Goal: Navigation & Orientation: Find specific page/section

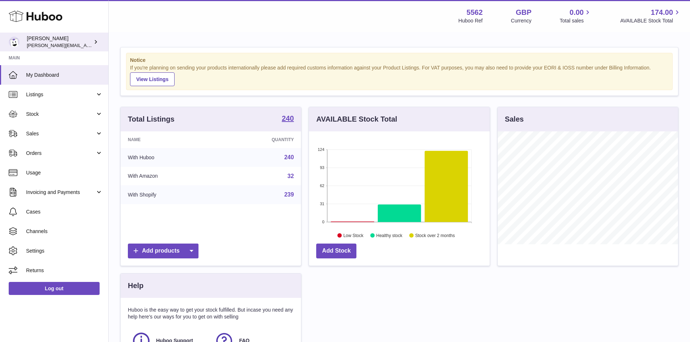
click at [52, 44] on span "[PERSON_NAME][EMAIL_ADDRESS][DOMAIN_NAME]" at bounding box center [86, 45] width 118 height 6
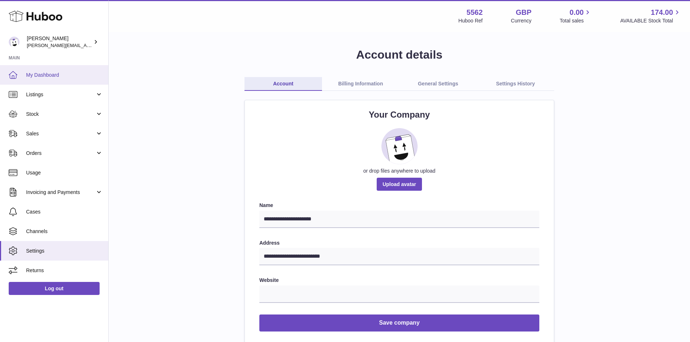
click at [39, 75] on span "My Dashboard" at bounding box center [64, 75] width 77 height 7
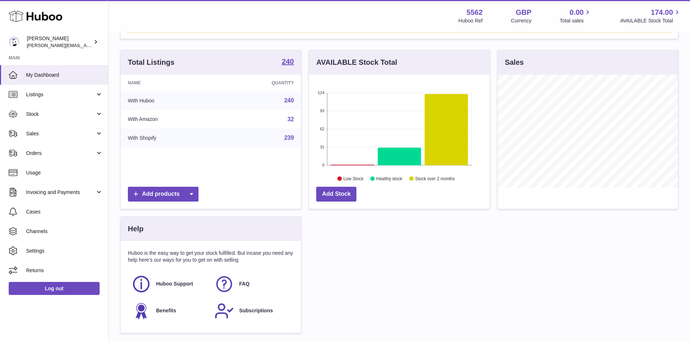
scroll to position [112, 0]
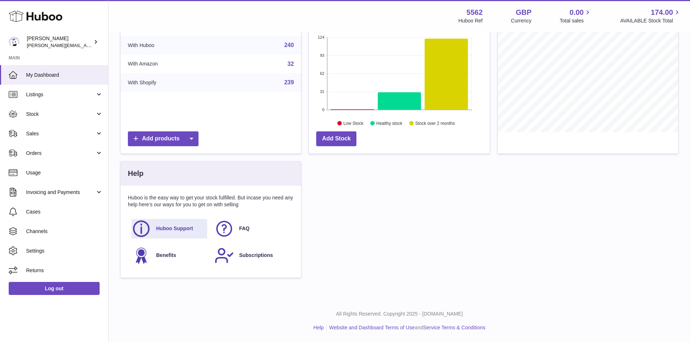
click at [152, 224] on link "Huboo Support" at bounding box center [169, 229] width 76 height 20
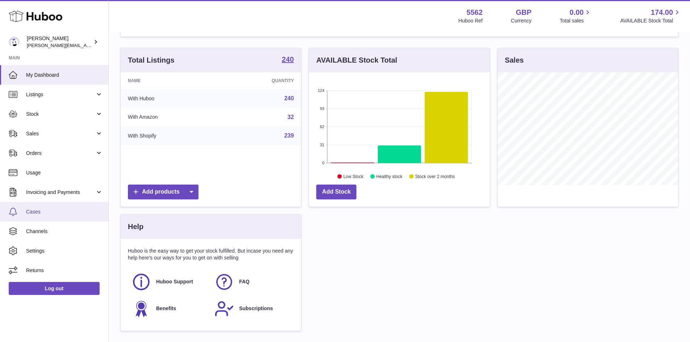
scroll to position [0, 0]
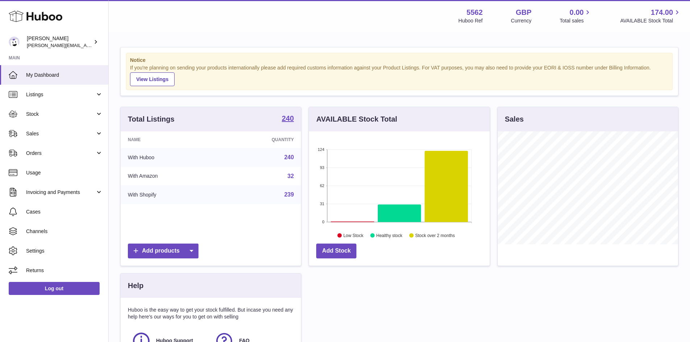
click at [152, 86] on div "Notice If you're planning on sending your products internationally please add r…" at bounding box center [399, 71] width 546 height 37
click at [153, 77] on link "View Listings" at bounding box center [152, 79] width 45 height 14
click at [35, 207] on link "Cases" at bounding box center [54, 212] width 108 height 20
